Goal: Transaction & Acquisition: Purchase product/service

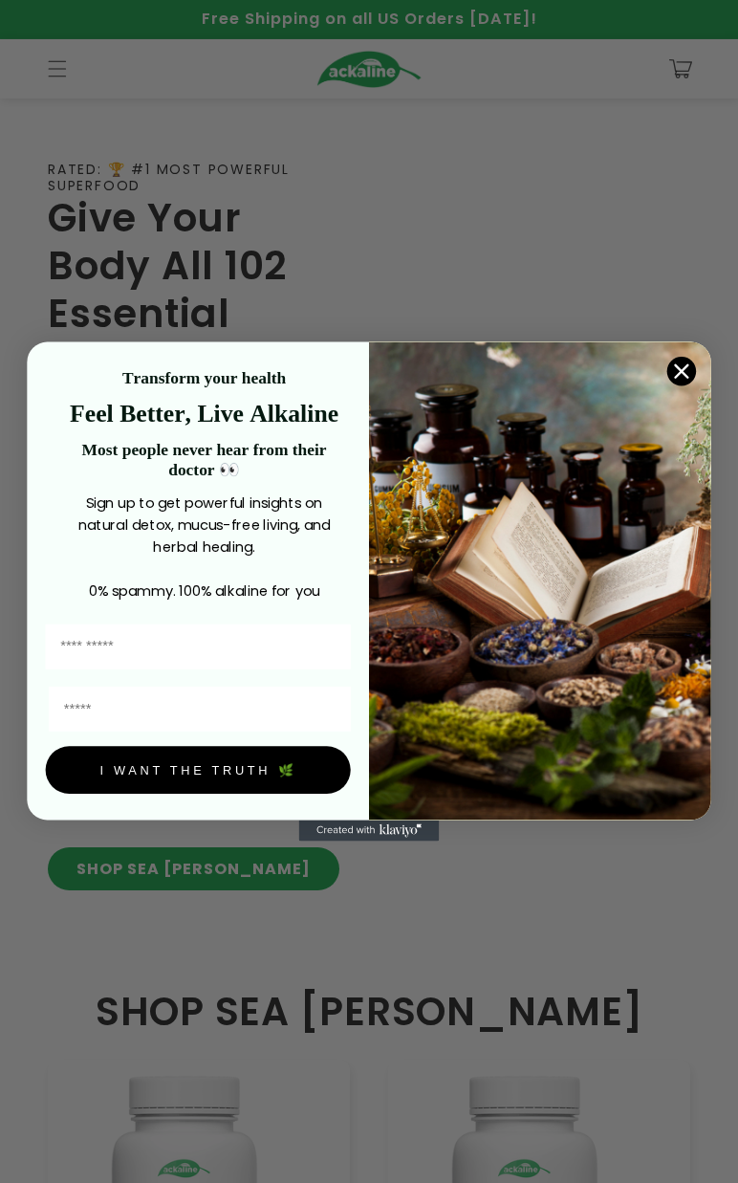
click at [685, 371] on circle "Close dialog" at bounding box center [681, 371] width 29 height 29
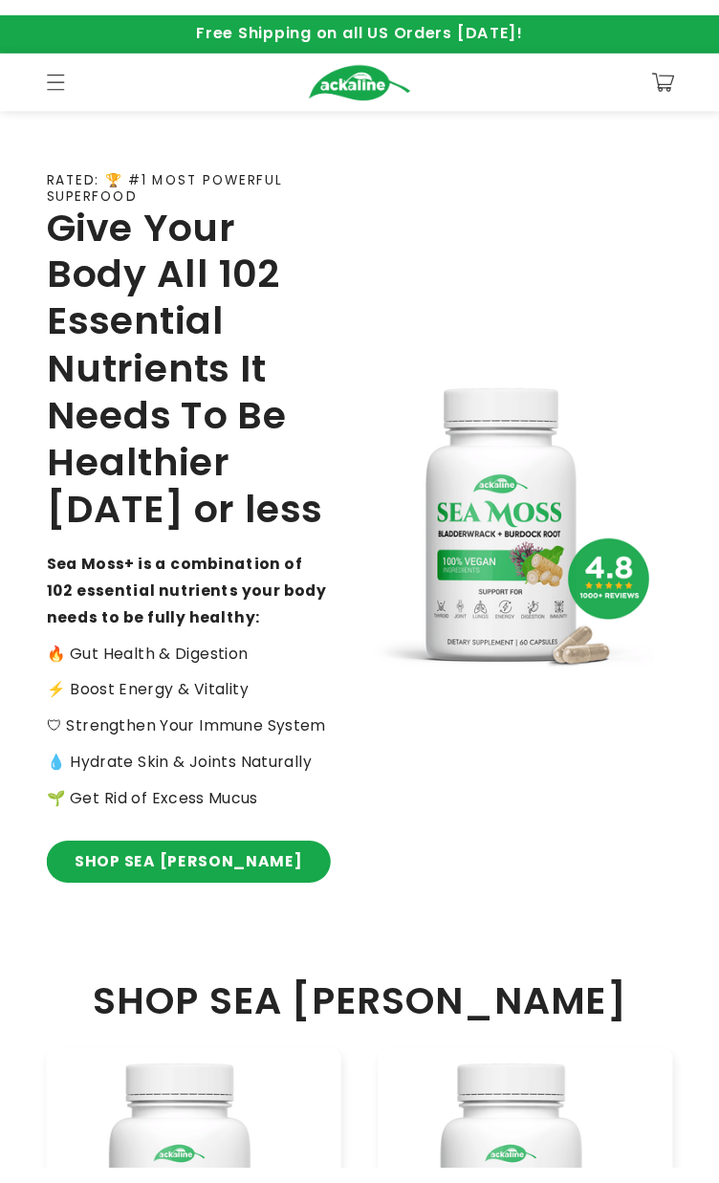
scroll to position [382, 0]
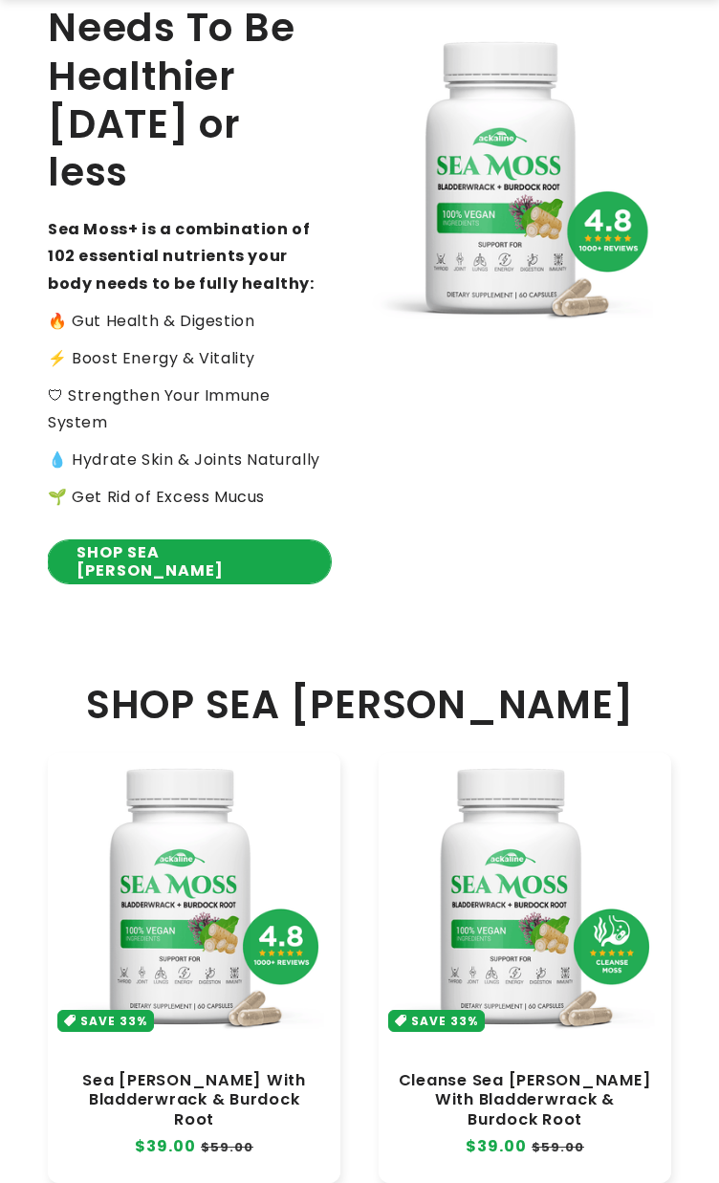
click at [178, 558] on link "SHOP SEA [PERSON_NAME]" at bounding box center [189, 561] width 283 height 43
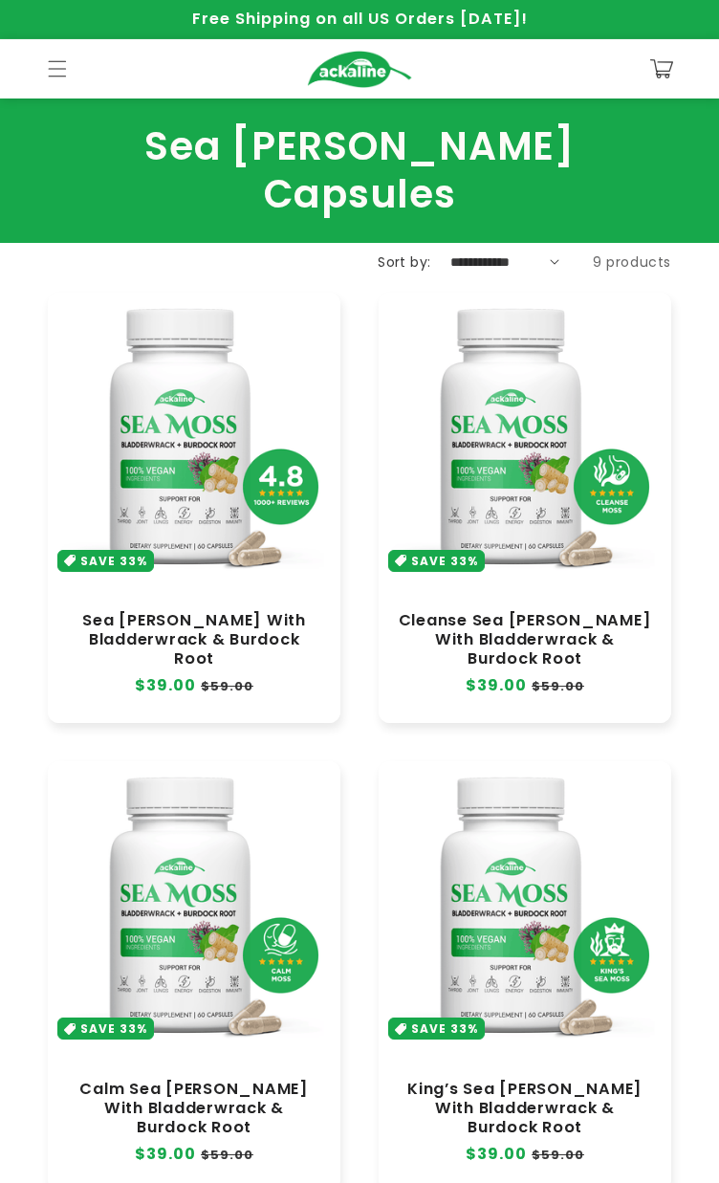
click at [222, 611] on link "Sea [PERSON_NAME] With Bladderwrack & Burdock Root" at bounding box center [194, 639] width 254 height 57
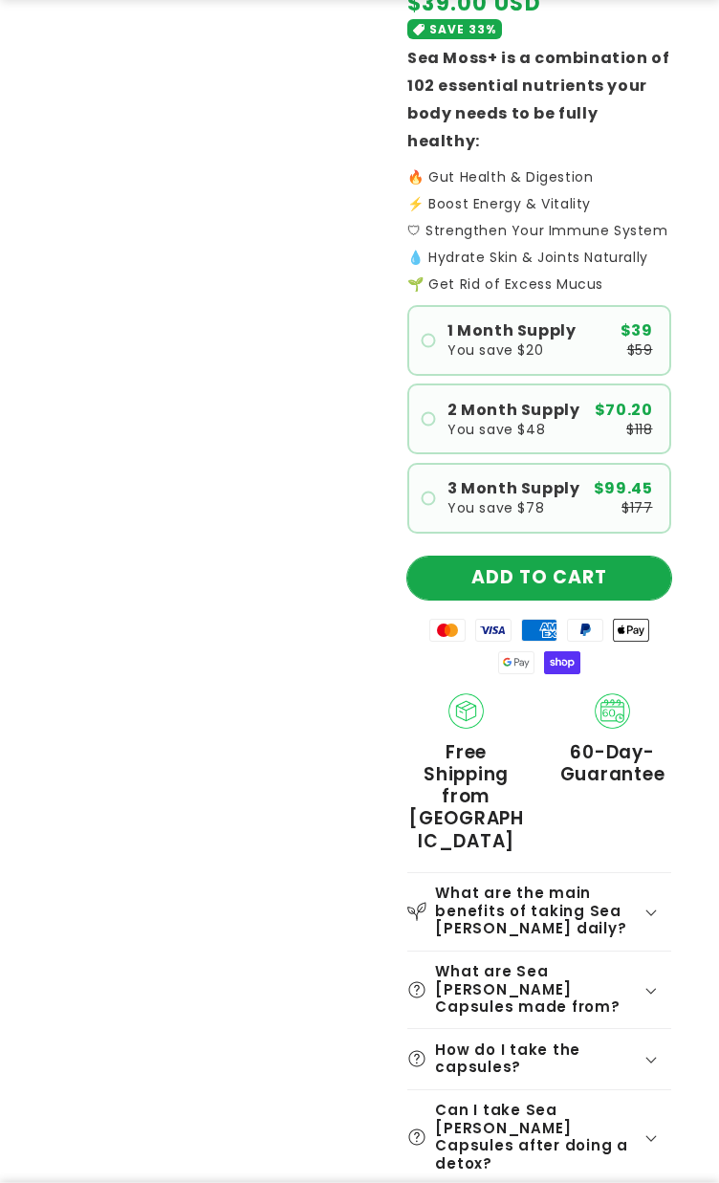
scroll to position [637, 0]
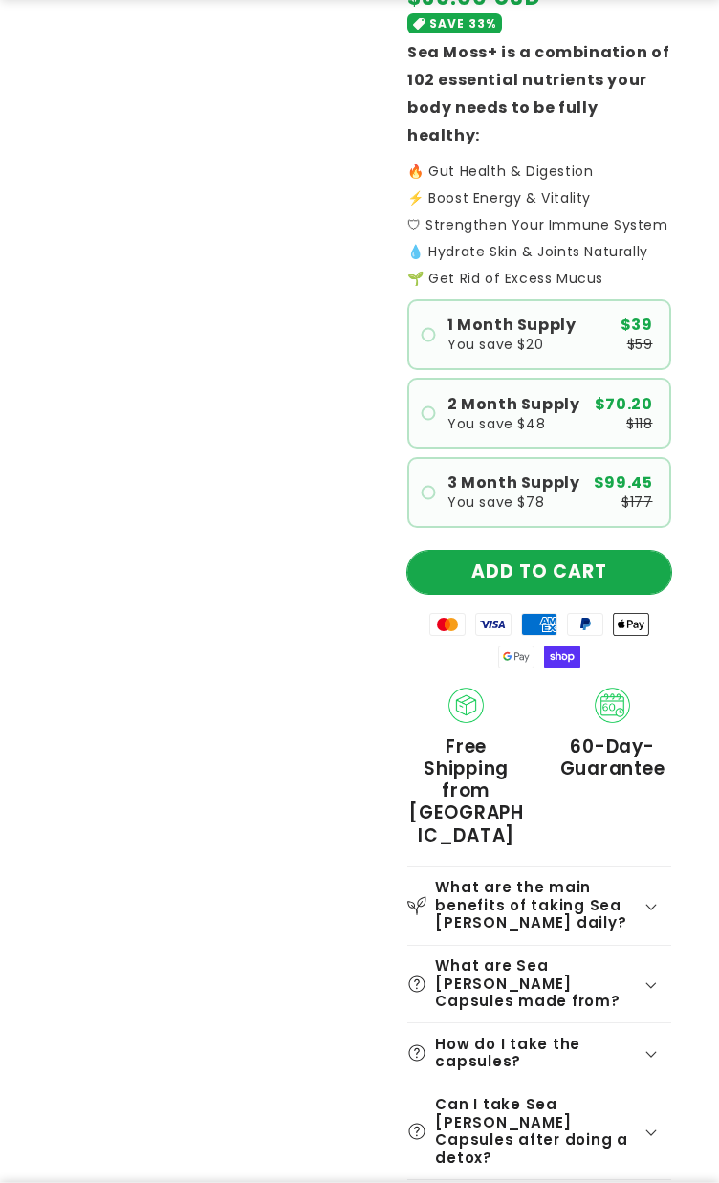
click at [593, 552] on button "ADD TO CART" at bounding box center [539, 572] width 264 height 43
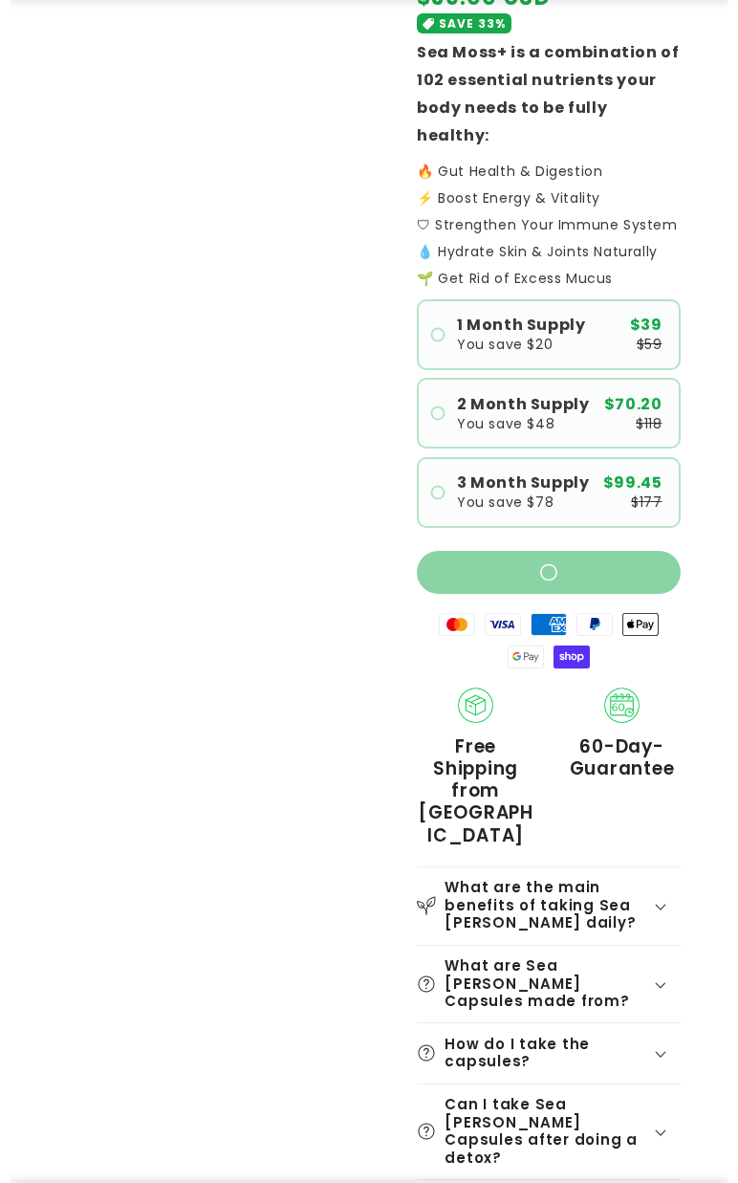
scroll to position [605, 0]
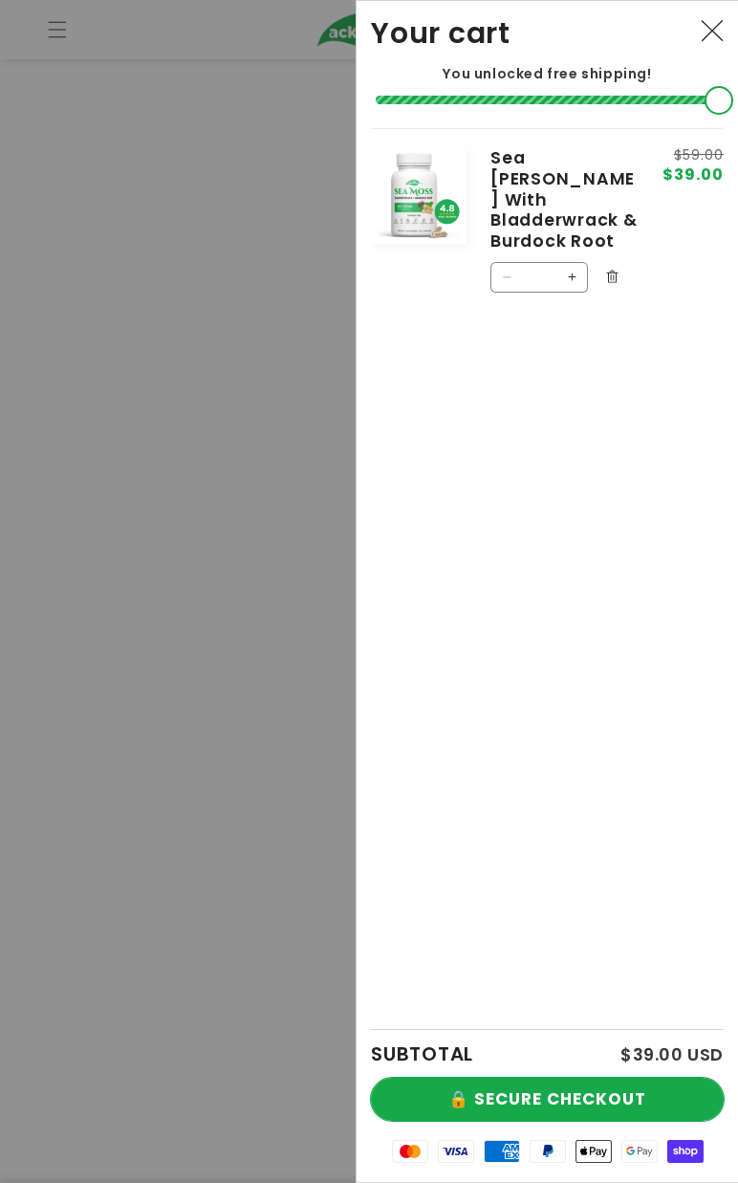
click at [506, 1095] on button "🔒 SECURE CHECKOUT" at bounding box center [547, 1099] width 353 height 43
